Goal: Information Seeking & Learning: Learn about a topic

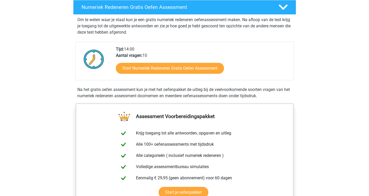
scroll to position [78, 0]
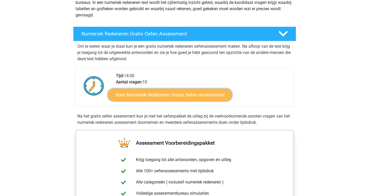
click at [181, 94] on link "Start Numeriek Redeneren Gratis Oefen Assessment" at bounding box center [170, 94] width 124 height 12
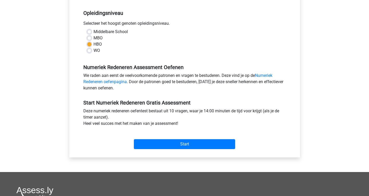
scroll to position [104, 0]
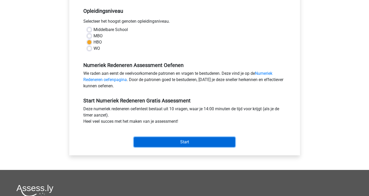
click at [190, 141] on input "Start" at bounding box center [184, 142] width 101 height 10
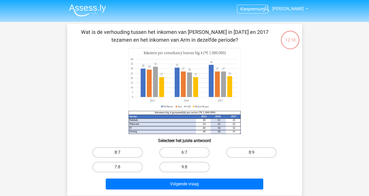
click at [113, 148] on label "8:7" at bounding box center [117, 152] width 50 height 10
click at [117, 152] on input "8:7" at bounding box center [118, 153] width 3 height 3
radio input "true"
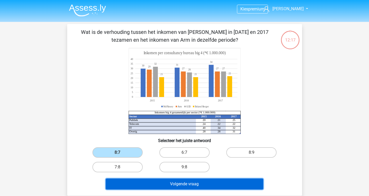
click at [176, 185] on button "Volgende vraag" at bounding box center [184, 183] width 157 height 11
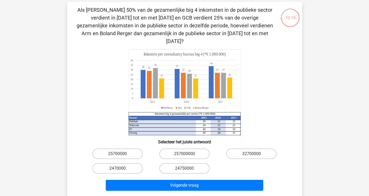
scroll to position [52, 0]
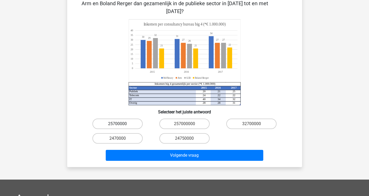
click at [128, 118] on label "25700000" at bounding box center [117, 123] width 50 height 10
click at [121, 124] on input "25700000" at bounding box center [118, 125] width 3 height 3
radio input "true"
click at [123, 133] on label "2470000" at bounding box center [117, 138] width 50 height 10
click at [121, 138] on input "2470000" at bounding box center [118, 139] width 3 height 3
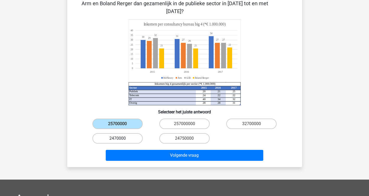
radio input "true"
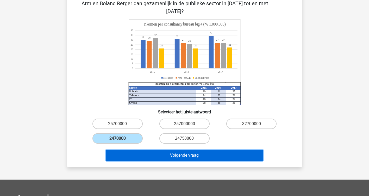
click at [171, 150] on button "Volgende vraag" at bounding box center [184, 155] width 157 height 11
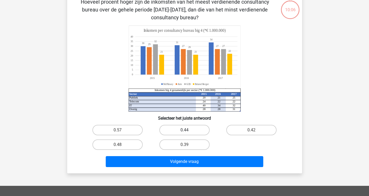
scroll to position [24, 0]
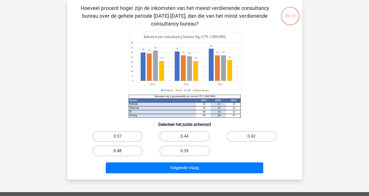
click at [131, 151] on label "0.48" at bounding box center [117, 151] width 50 height 10
click at [121, 151] on input "0.48" at bounding box center [118, 152] width 3 height 3
radio input "true"
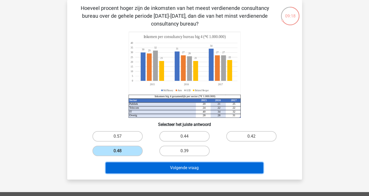
click at [197, 167] on button "Volgende vraag" at bounding box center [184, 167] width 157 height 11
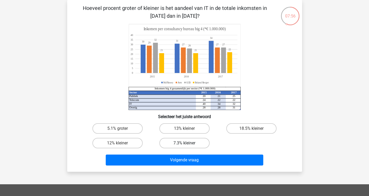
click at [174, 143] on label "7.3% kleiner" at bounding box center [184, 143] width 50 height 10
click at [184, 143] on input "7.3% kleiner" at bounding box center [185, 144] width 3 height 3
radio input "true"
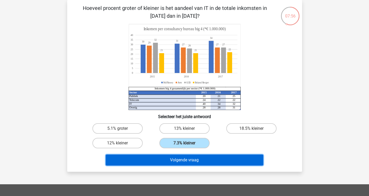
click at [187, 164] on button "Volgende vraag" at bounding box center [184, 159] width 157 height 11
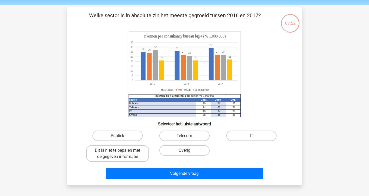
scroll to position [26, 0]
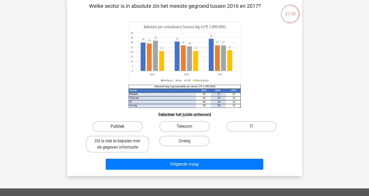
click at [116, 127] on label "Publiek" at bounding box center [117, 126] width 50 height 10
click at [117, 127] on input "Publiek" at bounding box center [118, 127] width 3 height 3
radio input "true"
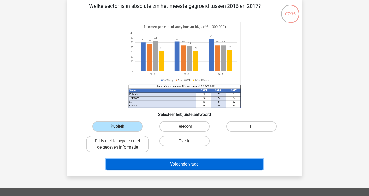
click at [182, 164] on button "Volgende vraag" at bounding box center [184, 164] width 157 height 11
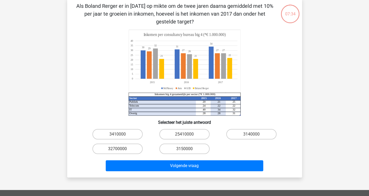
scroll to position [24, 0]
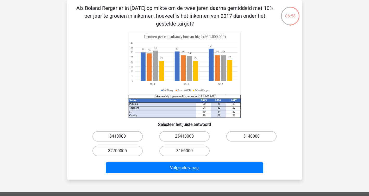
click at [120, 136] on label "3410000" at bounding box center [117, 136] width 50 height 10
click at [120, 136] on input "3410000" at bounding box center [118, 137] width 3 height 3
radio input "true"
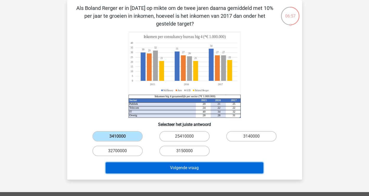
click at [180, 172] on button "Volgende vraag" at bounding box center [184, 167] width 157 height 11
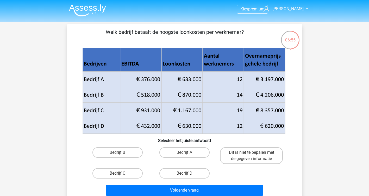
scroll to position [26, 0]
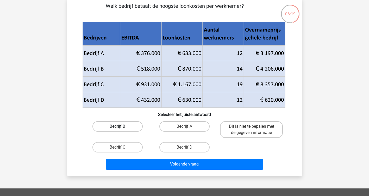
click at [119, 126] on label "Bedrijf B" at bounding box center [117, 126] width 50 height 10
click at [119, 126] on input "Bedrijf B" at bounding box center [118, 127] width 3 height 3
radio input "true"
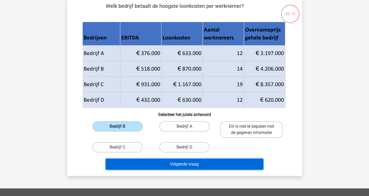
click at [195, 163] on button "Volgende vraag" at bounding box center [184, 164] width 157 height 11
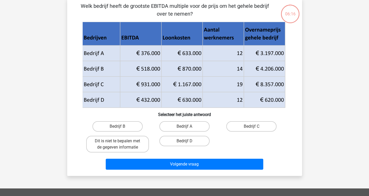
scroll to position [24, 0]
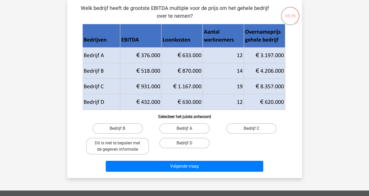
drag, startPoint x: 237, startPoint y: 127, endPoint x: 223, endPoint y: 139, distance: 17.9
click at [238, 128] on label "Bedrijf C" at bounding box center [251, 128] width 50 height 10
click at [251, 128] on input "Bedrijf C" at bounding box center [252, 129] width 3 height 3
radio input "true"
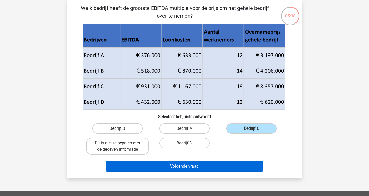
click at [197, 170] on div "Volgende vraag" at bounding box center [184, 167] width 201 height 13
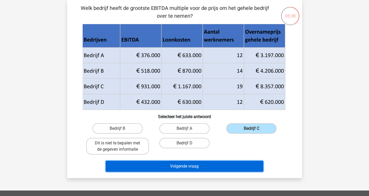
click at [197, 168] on button "Volgende vraag" at bounding box center [184, 166] width 157 height 11
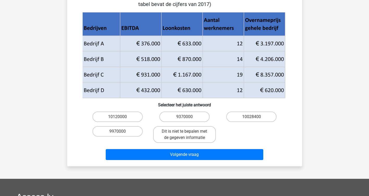
scroll to position [26, 0]
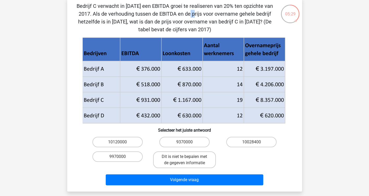
drag, startPoint x: 86, startPoint y: 13, endPoint x: 90, endPoint y: 13, distance: 4.2
click at [90, 13] on p "Bedrijf C verwacht in 2018 een EBITDA groei te realiseren van 20% ten opzichte …" at bounding box center [174, 17] width 199 height 31
drag, startPoint x: 90, startPoint y: 13, endPoint x: 146, endPoint y: 15, distance: 56.0
click at [146, 15] on p "Bedrijf C verwacht in 2018 een EBITDA groei te realiseren van 20% ten opzichte …" at bounding box center [174, 17] width 199 height 31
click at [245, 143] on label "10028400" at bounding box center [251, 142] width 50 height 10
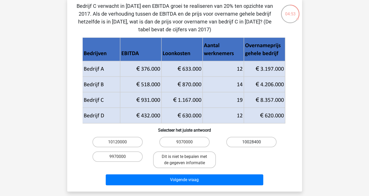
click at [251, 143] on input "10028400" at bounding box center [252, 143] width 3 height 3
radio input "true"
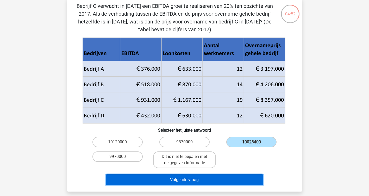
click at [199, 179] on button "Volgende vraag" at bounding box center [184, 179] width 157 height 11
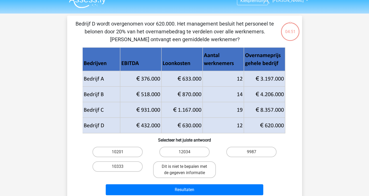
scroll to position [0, 0]
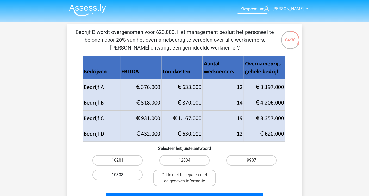
click at [101, 176] on label "10333" at bounding box center [117, 174] width 50 height 10
click at [117, 176] on input "10333" at bounding box center [118, 176] width 3 height 3
radio input "true"
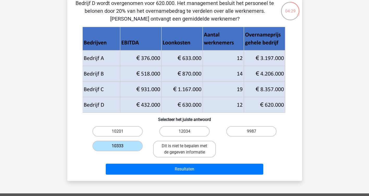
scroll to position [52, 0]
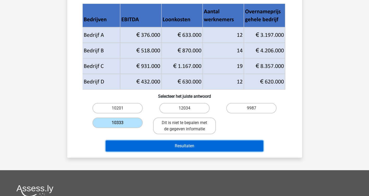
click at [154, 149] on button "Resultaten" at bounding box center [184, 145] width 157 height 11
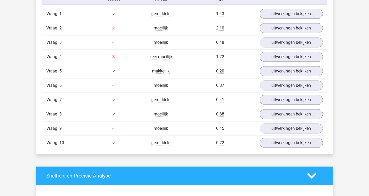
scroll to position [416, 0]
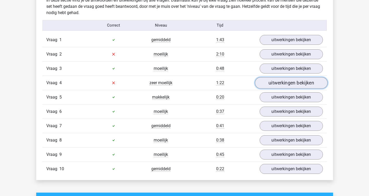
click at [289, 82] on link "uitwerkingen bekijken" at bounding box center [291, 82] width 73 height 11
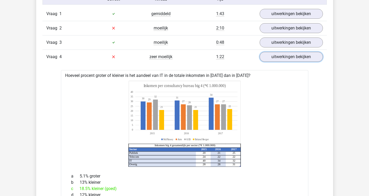
scroll to position [364, 0]
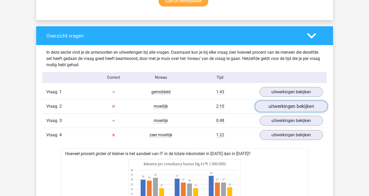
click at [281, 110] on link "uitwerkingen bekijken" at bounding box center [291, 105] width 73 height 11
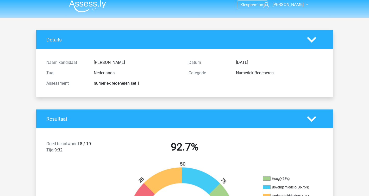
scroll to position [0, 0]
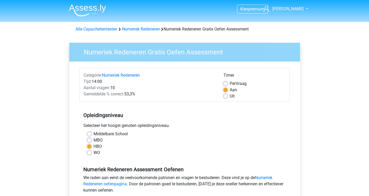
scroll to position [104, 0]
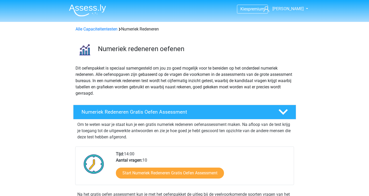
scroll to position [78, 0]
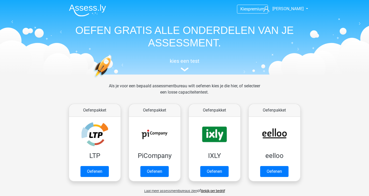
scroll to position [234, 0]
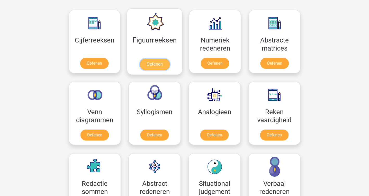
click at [156, 59] on link "Oefenen" at bounding box center [155, 64] width 30 height 11
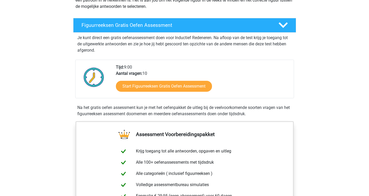
scroll to position [78, 0]
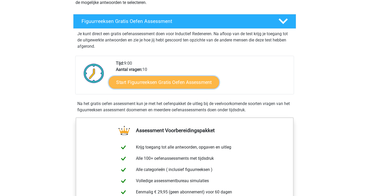
click at [152, 86] on link "Start Figuurreeksen Gratis Oefen Assessment" at bounding box center [164, 82] width 110 height 12
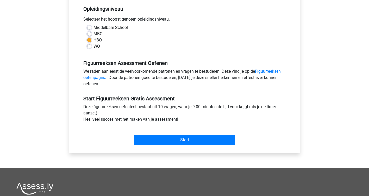
scroll to position [130, 0]
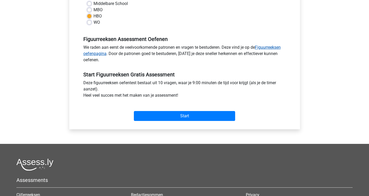
click at [263, 48] on link "Figuurreeksen oefenpagina" at bounding box center [181, 50] width 197 height 11
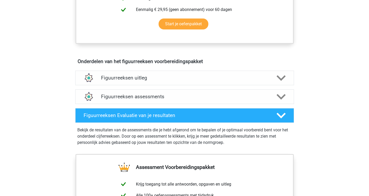
scroll to position [286, 0]
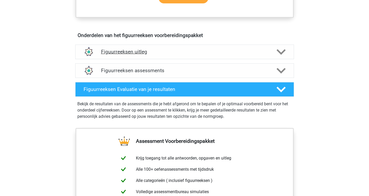
click at [182, 50] on h4 "Figuurreeksen uitleg" at bounding box center [184, 52] width 167 height 6
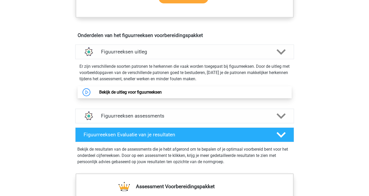
click at [125, 93] on link "Bekijk de uitleg voor figuurreeksen" at bounding box center [130, 92] width 62 height 5
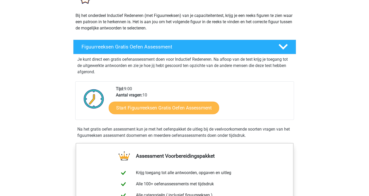
scroll to position [78, 0]
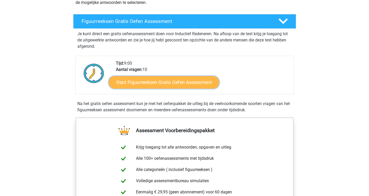
click at [171, 81] on link "Start Figuurreeksen Gratis Oefen Assessment" at bounding box center [164, 82] width 110 height 12
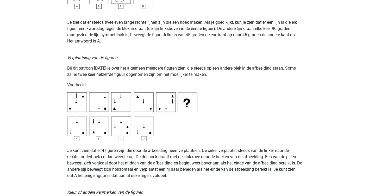
scroll to position [755, 0]
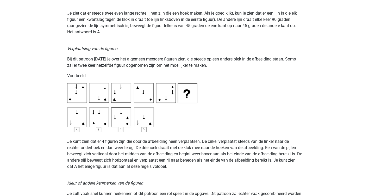
click at [76, 115] on img at bounding box center [132, 107] width 130 height 49
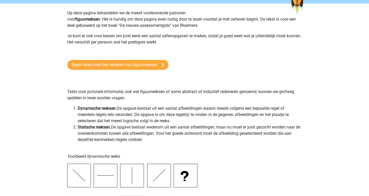
scroll to position [0, 0]
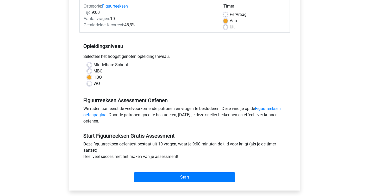
scroll to position [78, 0]
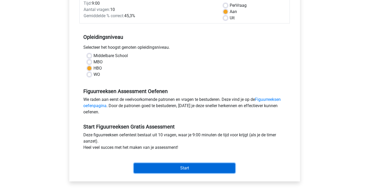
click at [182, 170] on input "Start" at bounding box center [184, 168] width 101 height 10
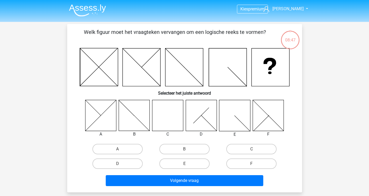
click at [162, 117] on icon at bounding box center [167, 115] width 31 height 31
click at [250, 144] on label "C" at bounding box center [251, 149] width 50 height 10
click at [251, 149] on input "C" at bounding box center [252, 150] width 3 height 3
radio input "true"
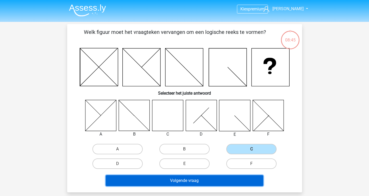
click at [169, 182] on button "Volgende vraag" at bounding box center [184, 180] width 157 height 11
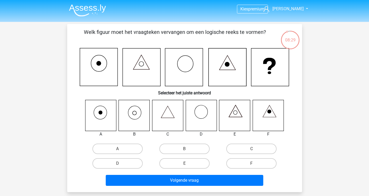
click at [135, 116] on icon at bounding box center [134, 115] width 31 height 31
click at [125, 148] on label "A" at bounding box center [117, 148] width 50 height 10
click at [121, 149] on input "A" at bounding box center [118, 150] width 3 height 3
radio input "true"
click at [172, 149] on label "B" at bounding box center [184, 148] width 50 height 10
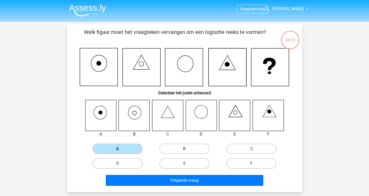
click at [184, 149] on input "B" at bounding box center [185, 150] width 3 height 3
radio input "true"
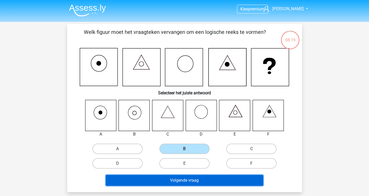
click at [171, 180] on button "Volgende vraag" at bounding box center [184, 180] width 157 height 11
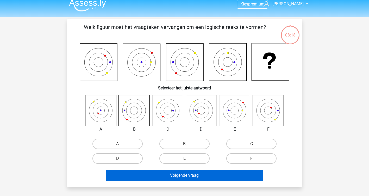
scroll to position [24, 0]
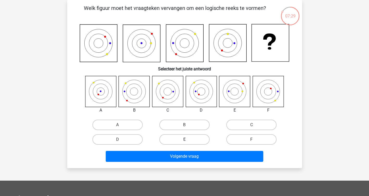
click at [183, 137] on label "E" at bounding box center [184, 139] width 50 height 10
click at [184, 139] on input "E" at bounding box center [185, 140] width 3 height 3
radio input "true"
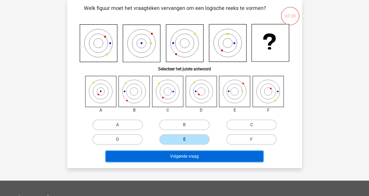
click at [191, 157] on button "Volgende vraag" at bounding box center [184, 156] width 157 height 11
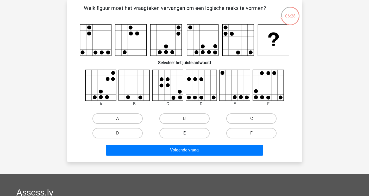
click at [179, 133] on label "E" at bounding box center [184, 133] width 50 height 10
click at [184, 133] on input "E" at bounding box center [185, 134] width 3 height 3
radio input "true"
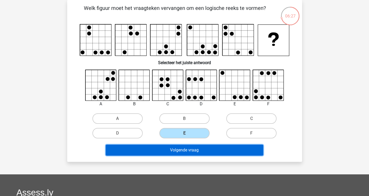
click at [185, 155] on button "Volgende vraag" at bounding box center [184, 149] width 157 height 11
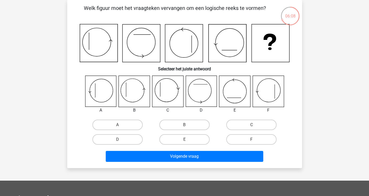
click at [107, 94] on icon at bounding box center [100, 91] width 31 height 31
click at [111, 122] on label "A" at bounding box center [117, 124] width 50 height 10
click at [117, 125] on input "A" at bounding box center [118, 126] width 3 height 3
radio input "true"
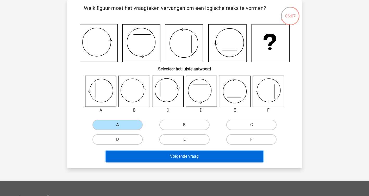
click at [174, 158] on button "Volgende vraag" at bounding box center [184, 156] width 157 height 11
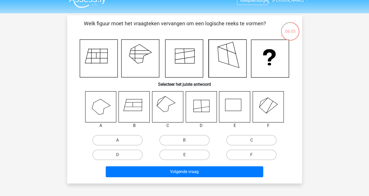
scroll to position [0, 0]
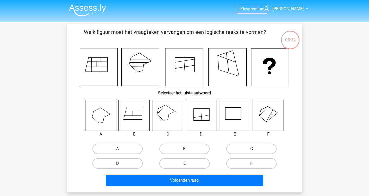
click at [248, 149] on label "C" at bounding box center [251, 148] width 50 height 10
click at [251, 149] on input "C" at bounding box center [252, 150] width 3 height 3
radio input "true"
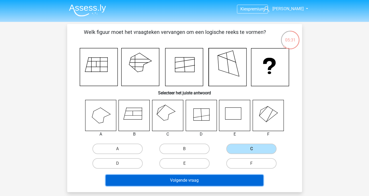
click at [204, 183] on button "Volgende vraag" at bounding box center [184, 180] width 157 height 11
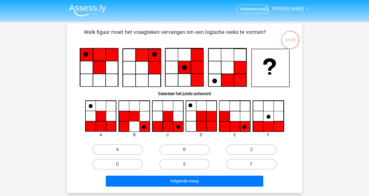
click at [126, 150] on label "A" at bounding box center [117, 149] width 50 height 10
click at [121, 150] on input "A" at bounding box center [118, 150] width 3 height 3
radio input "true"
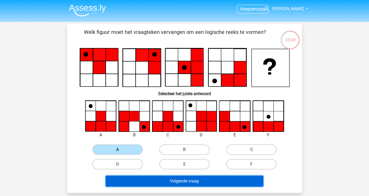
click at [163, 182] on button "Volgende vraag" at bounding box center [184, 180] width 157 height 11
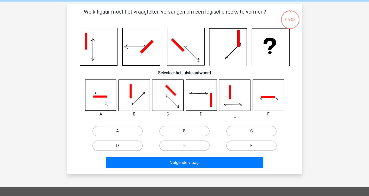
scroll to position [24, 0]
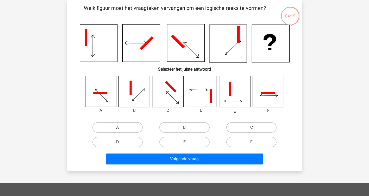
click at [200, 92] on icon at bounding box center [201, 91] width 31 height 31
click at [137, 142] on label "D" at bounding box center [117, 142] width 50 height 10
click at [121, 142] on input "D" at bounding box center [118, 143] width 3 height 3
radio input "true"
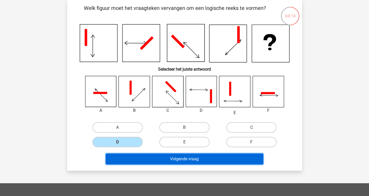
click at [171, 160] on button "Volgende vraag" at bounding box center [184, 158] width 157 height 11
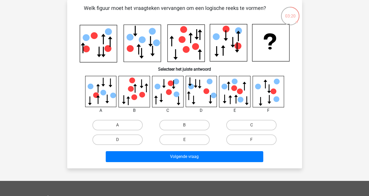
click at [132, 86] on icon at bounding box center [131, 89] width 6 height 6
click at [174, 127] on label "B" at bounding box center [184, 125] width 50 height 10
click at [184, 127] on input "B" at bounding box center [185, 126] width 3 height 3
radio input "true"
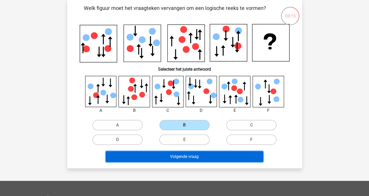
click at [192, 155] on button "Volgende vraag" at bounding box center [184, 156] width 157 height 11
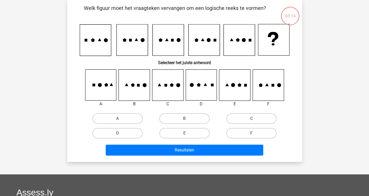
scroll to position [0, 0]
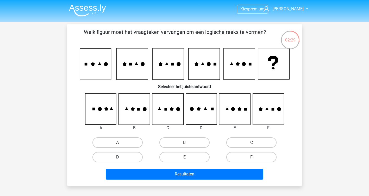
click at [131, 154] on label "D" at bounding box center [117, 157] width 50 height 10
click at [121, 157] on input "D" at bounding box center [118, 158] width 3 height 3
radio input "true"
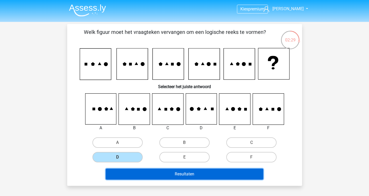
click at [172, 176] on button "Resultaten" at bounding box center [184, 173] width 157 height 11
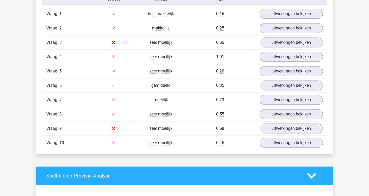
scroll to position [416, 0]
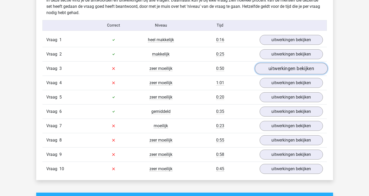
click at [283, 67] on link "uitwerkingen bekijken" at bounding box center [291, 68] width 73 height 11
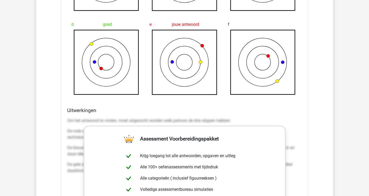
scroll to position [677, 0]
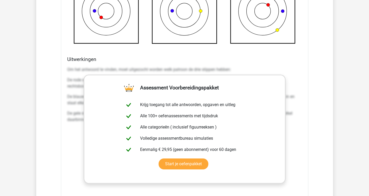
click at [325, 112] on div "In deze sectie vind je de antwoorden en uitwerkingen bij alle vragen. Daarnaast…" at bounding box center [184, 44] width 289 height 623
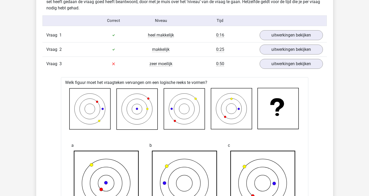
scroll to position [364, 0]
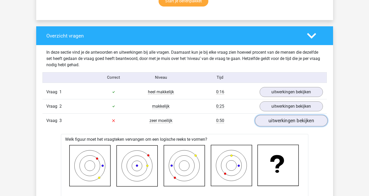
click at [292, 118] on link "uitwerkingen bekijken" at bounding box center [291, 120] width 73 height 11
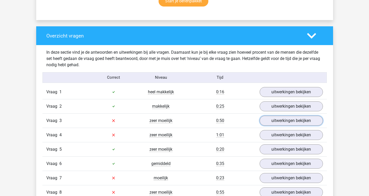
scroll to position [390, 0]
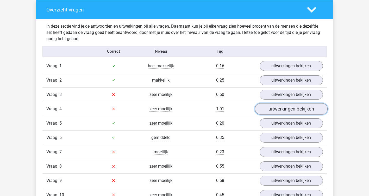
click at [290, 107] on link "uitwerkingen bekijken" at bounding box center [291, 108] width 73 height 11
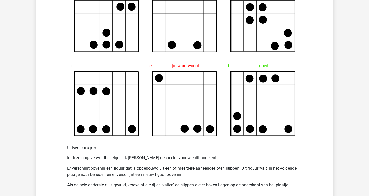
scroll to position [625, 0]
